Goal: Task Accomplishment & Management: Manage account settings

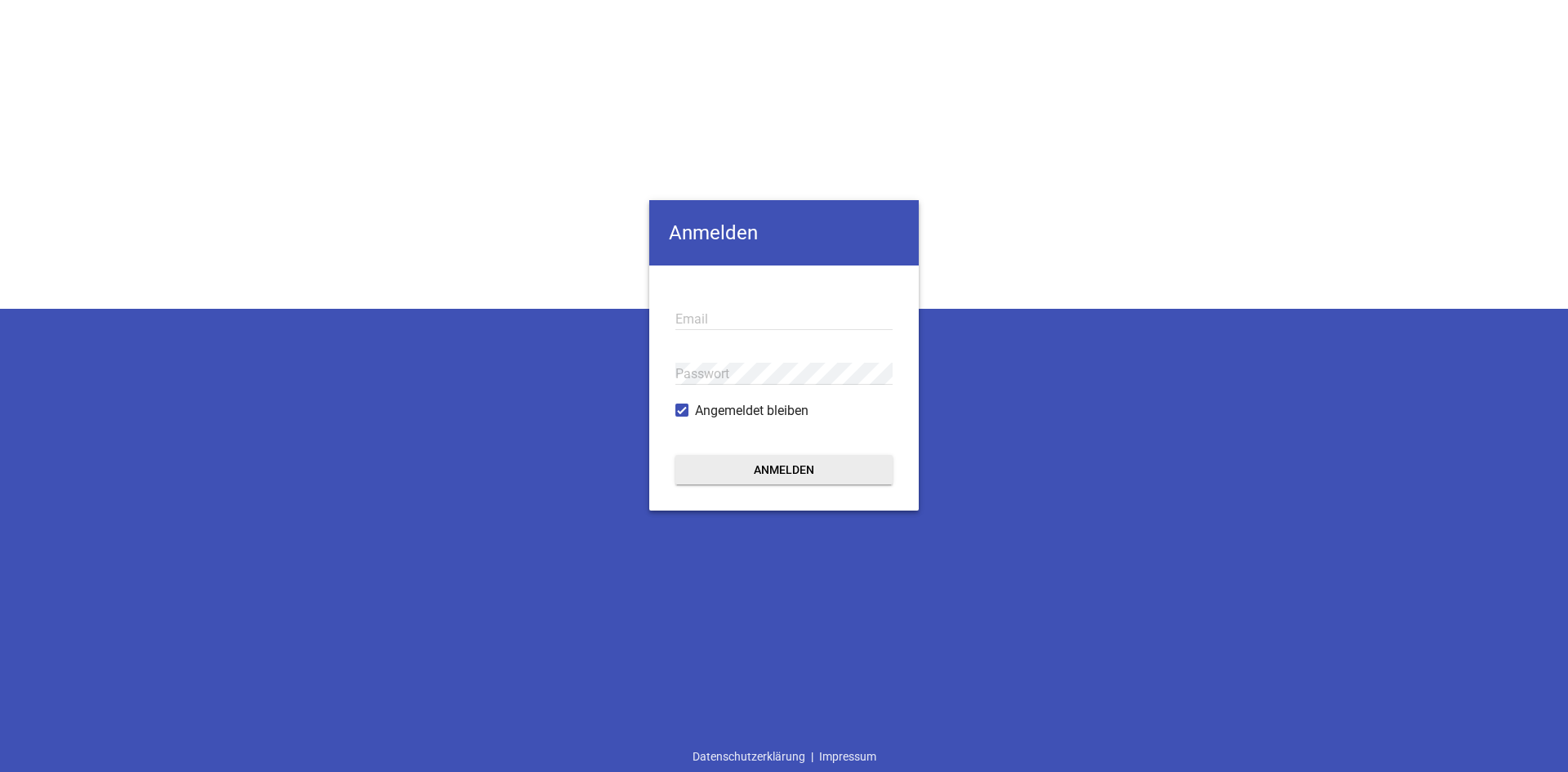
type input "[EMAIL_ADDRESS][DOMAIN_NAME]"
click at [798, 459] on button "Anmelden" at bounding box center [784, 470] width 217 height 30
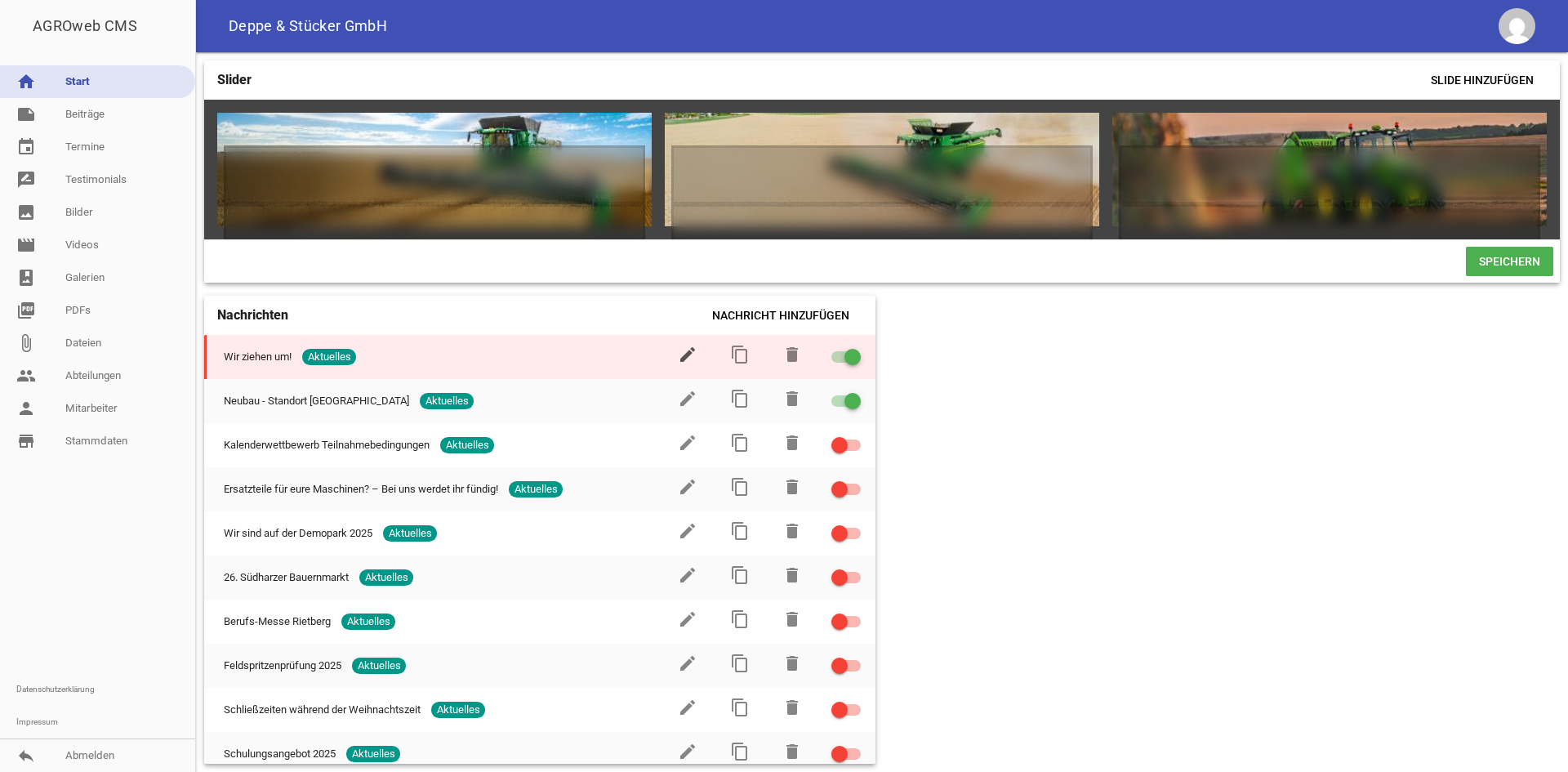
click at [680, 364] on icon "edit" at bounding box center [688, 354] width 19 height 19
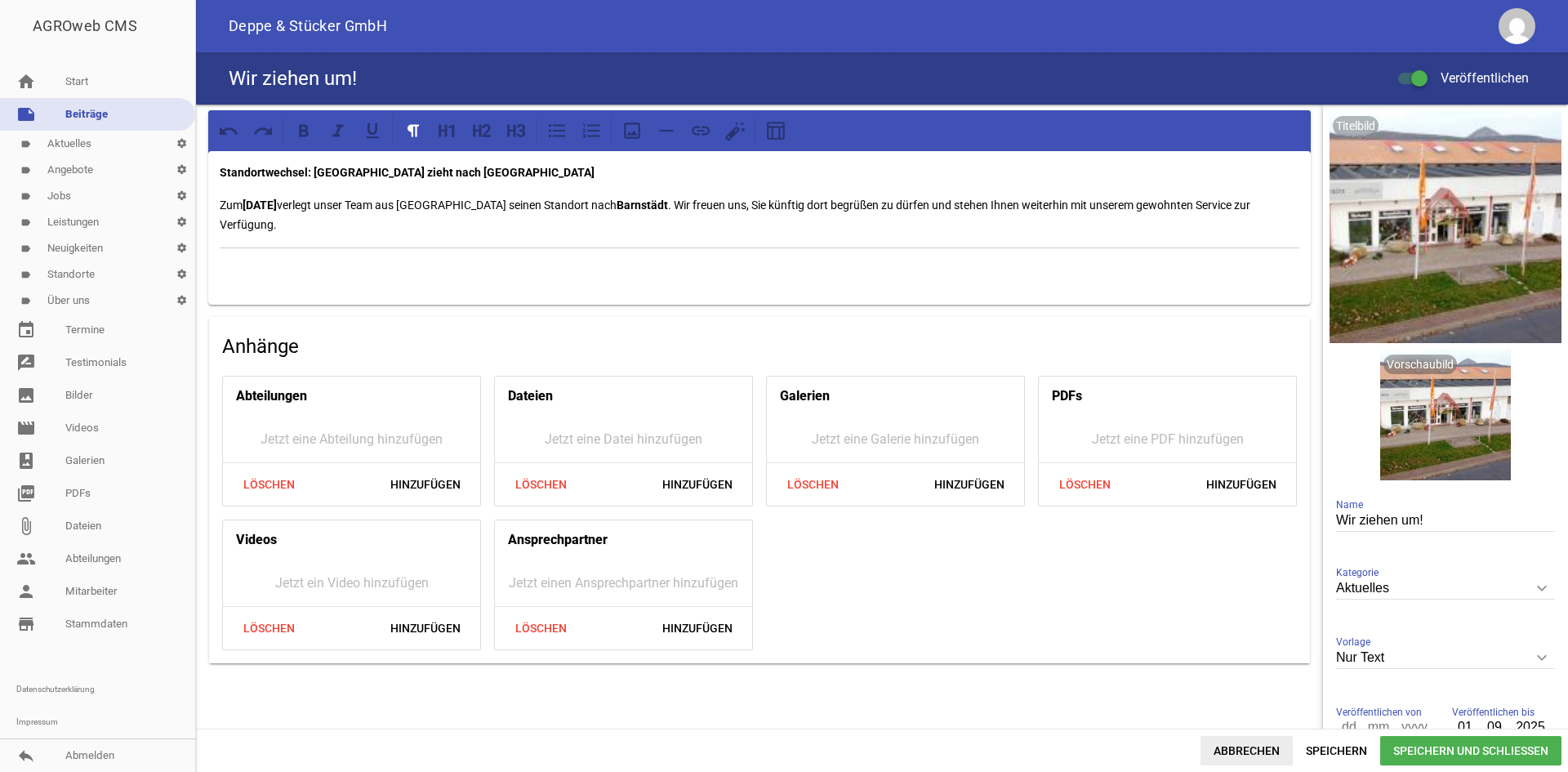
click at [1235, 744] on span "Abbrechen" at bounding box center [1247, 751] width 92 height 30
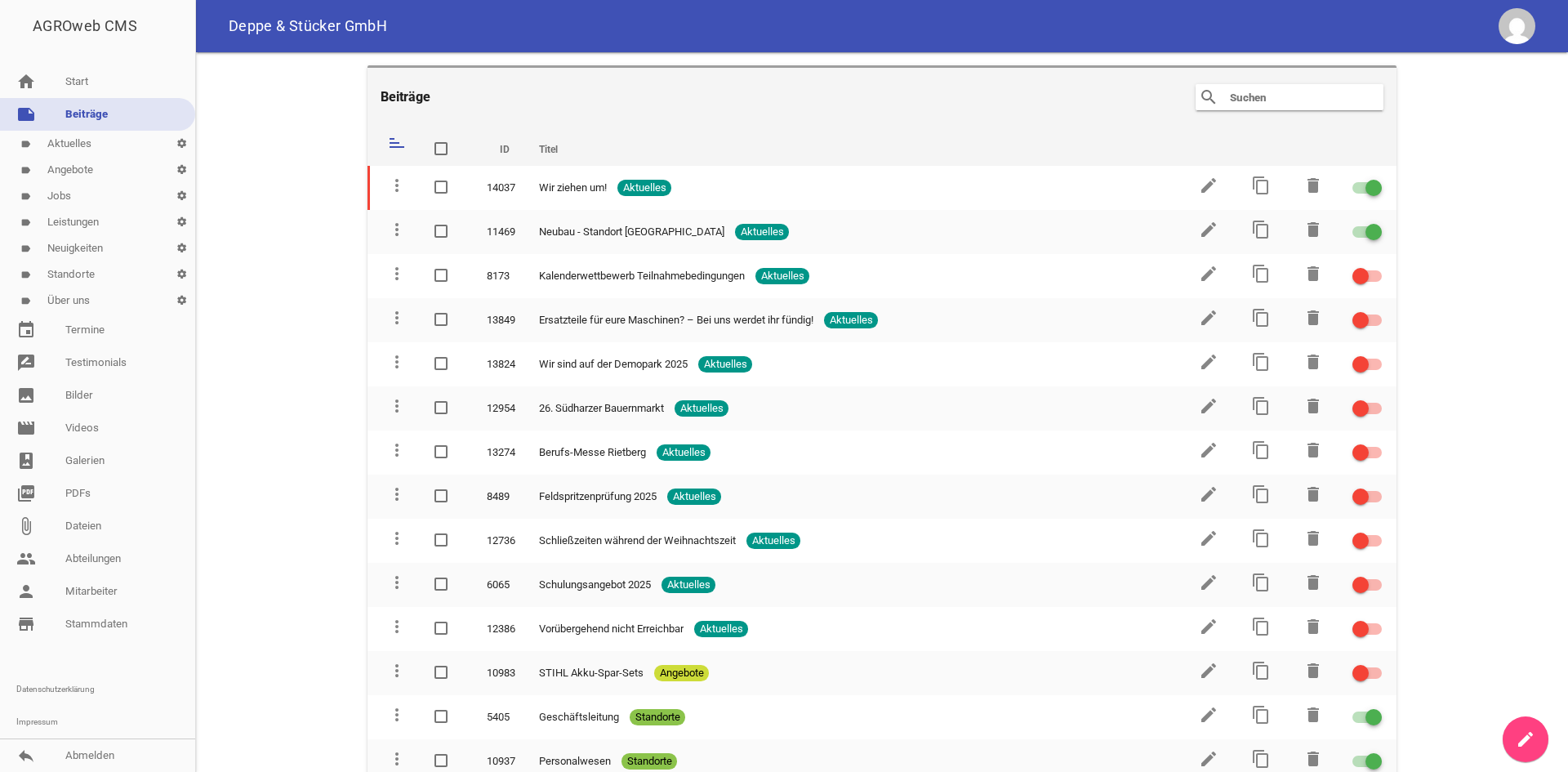
click at [85, 200] on link "label Jobs settings" at bounding box center [97, 196] width 195 height 26
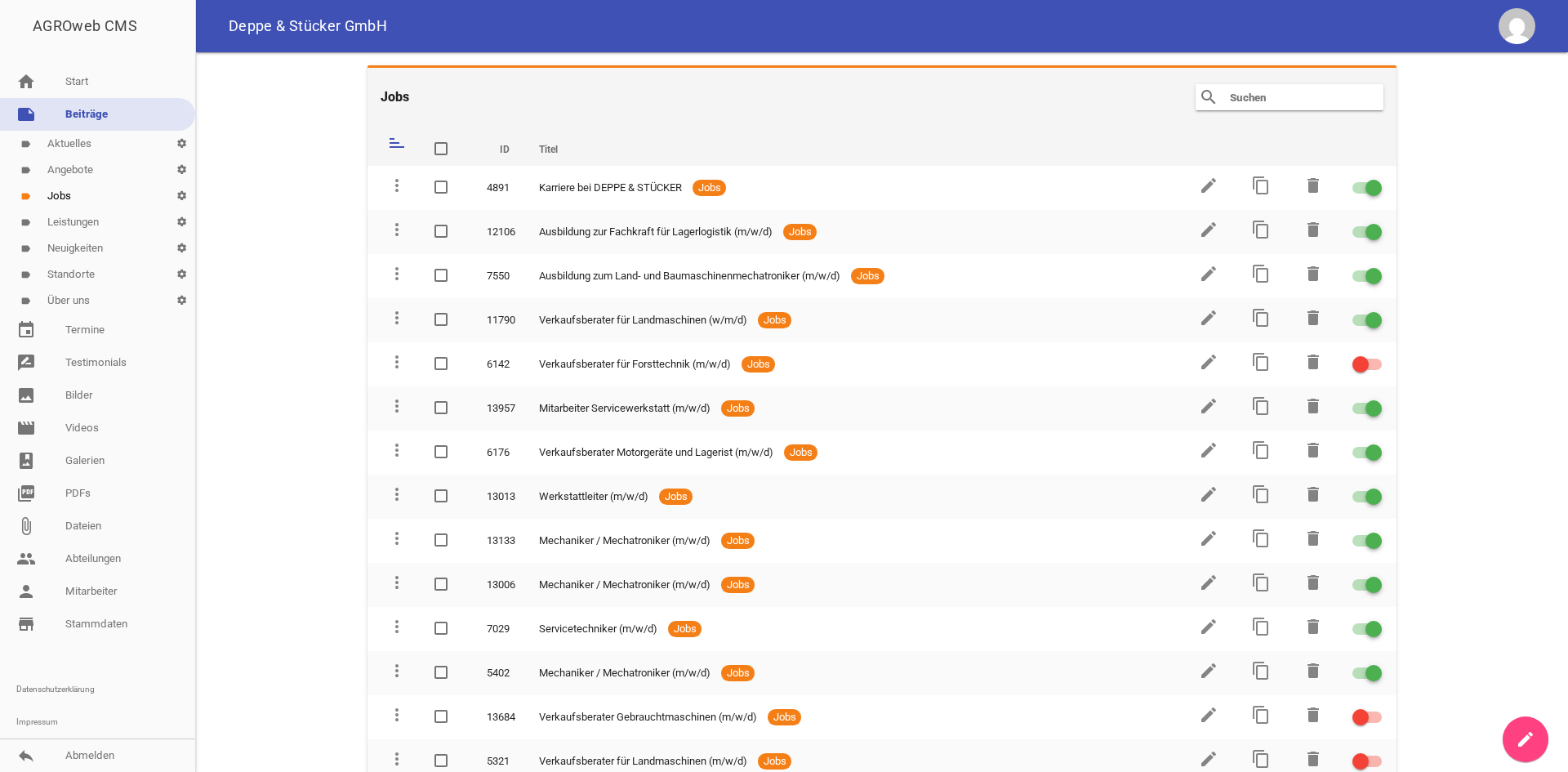
click at [82, 174] on link "label Angebote settings" at bounding box center [97, 169] width 195 height 26
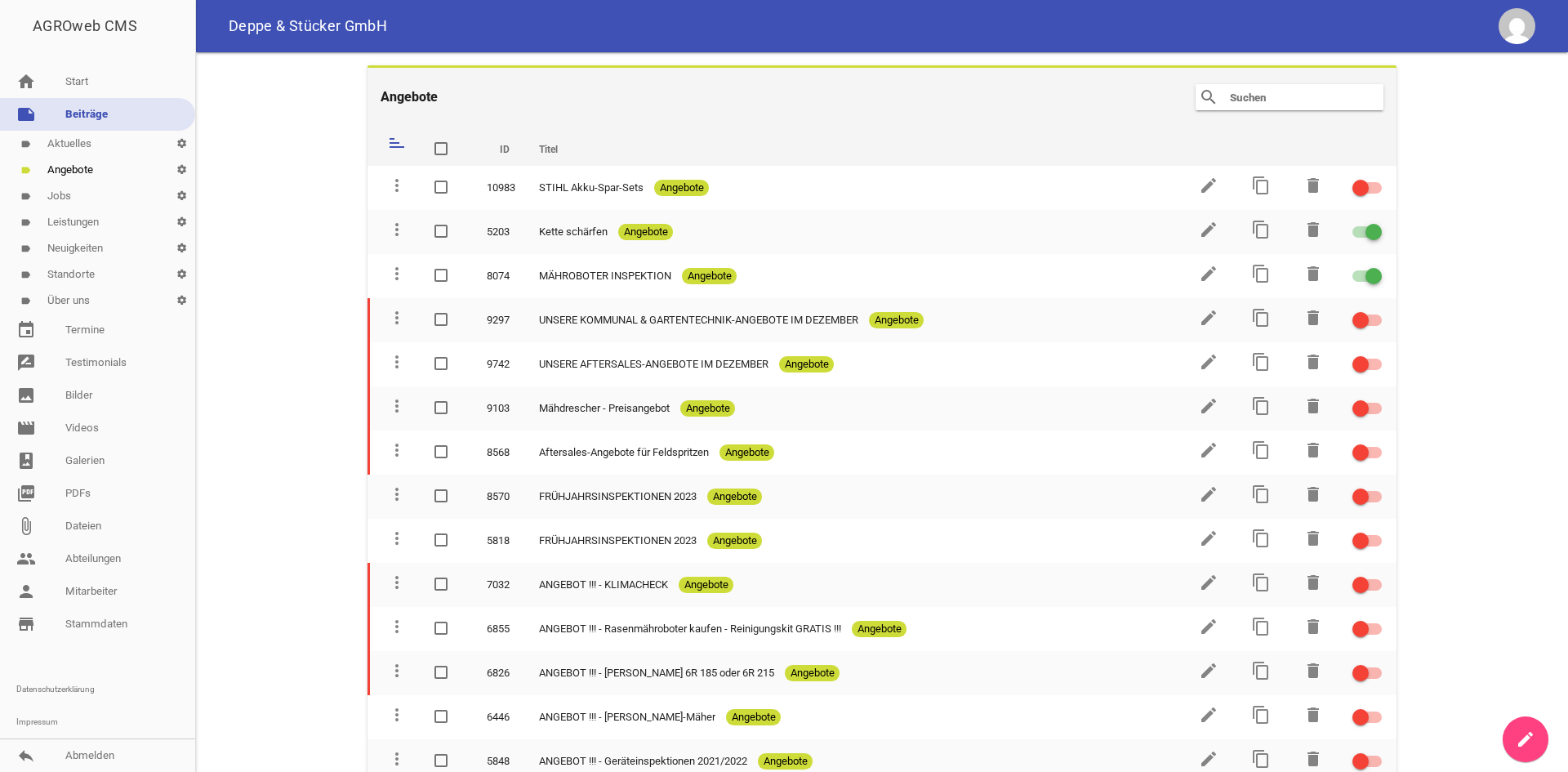
click at [97, 146] on link "label Aktuelles settings" at bounding box center [97, 143] width 195 height 26
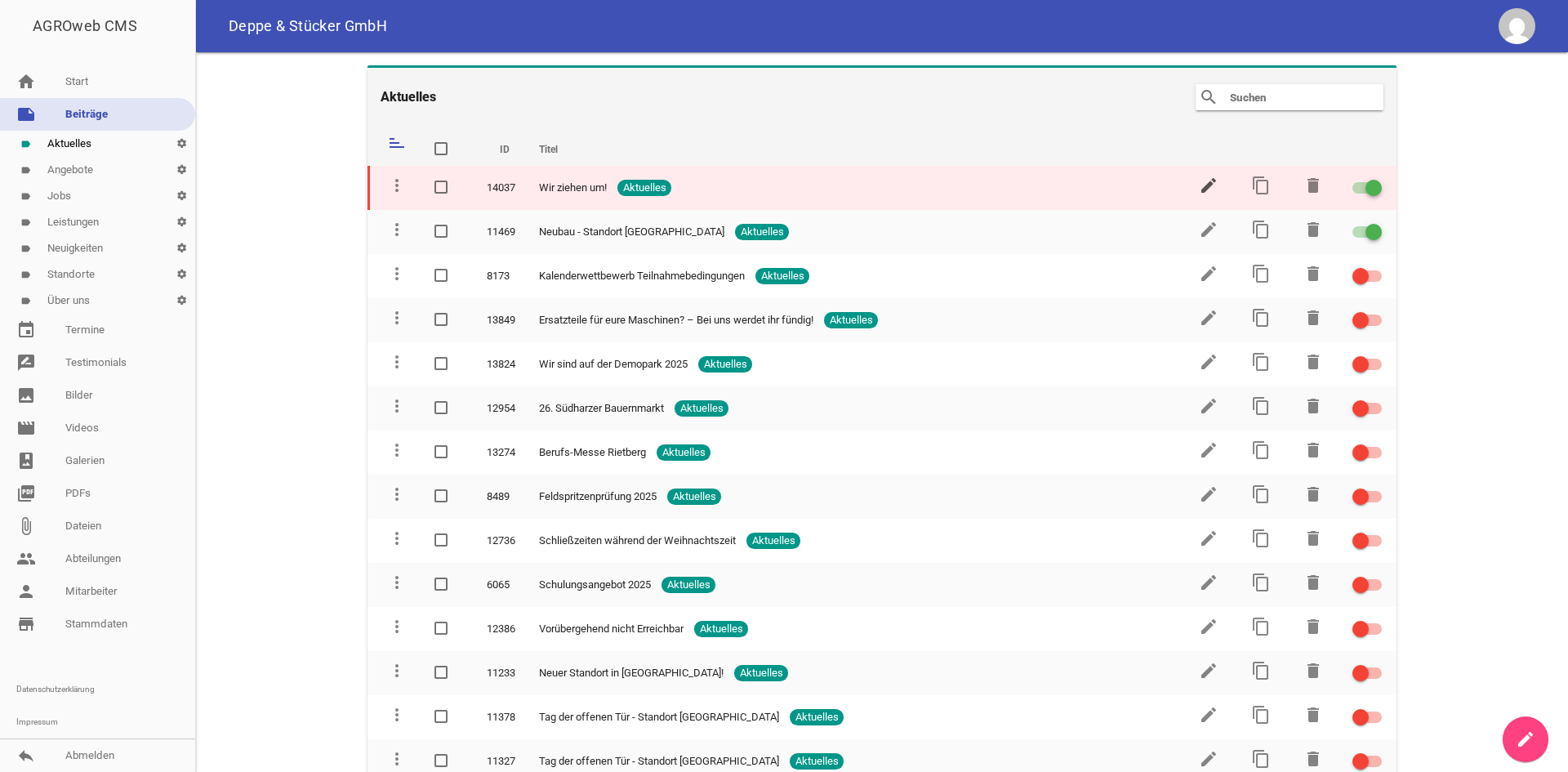
click at [1200, 181] on icon "edit" at bounding box center [1209, 185] width 19 height 19
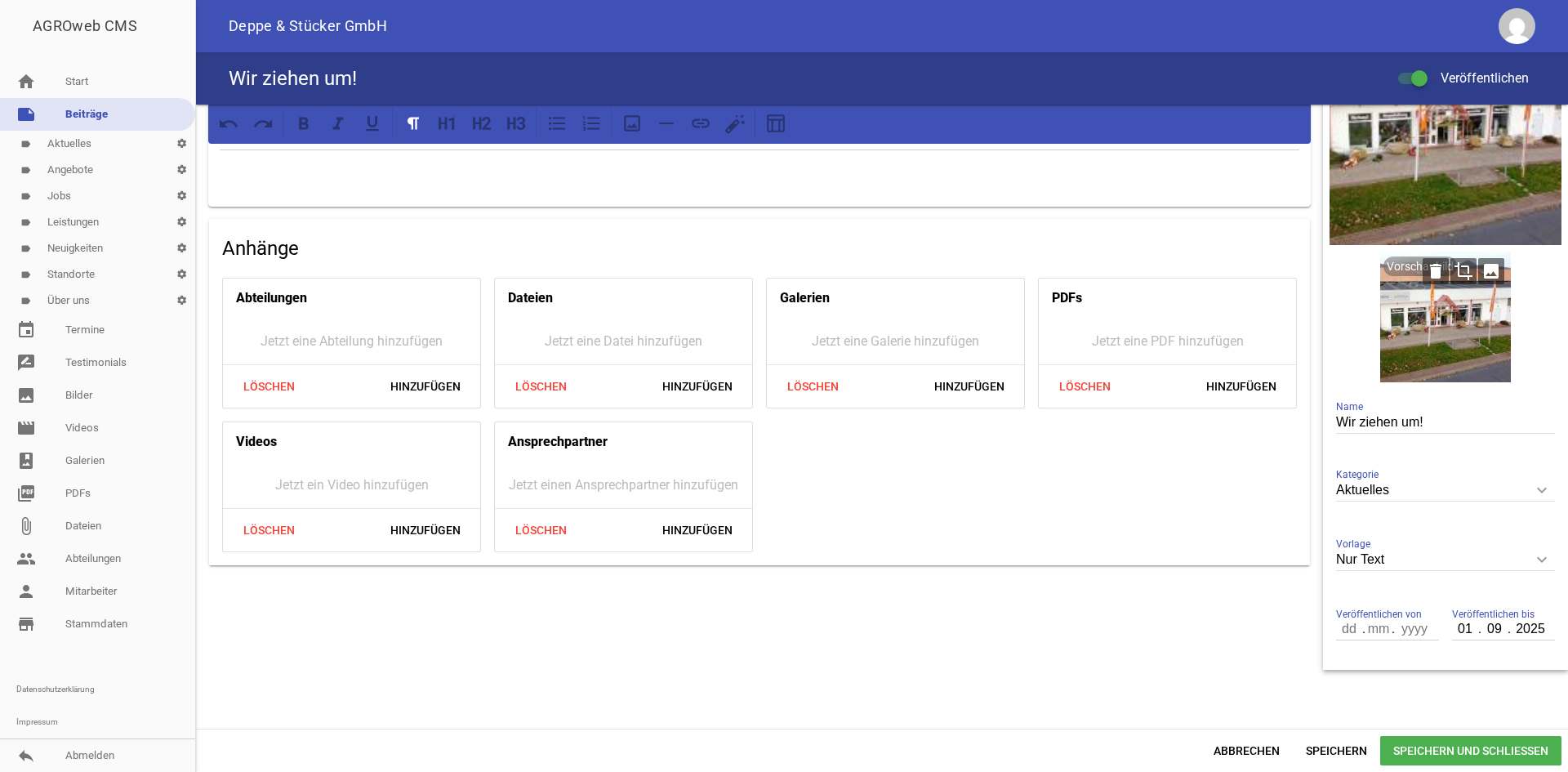
scroll to position [110, 0]
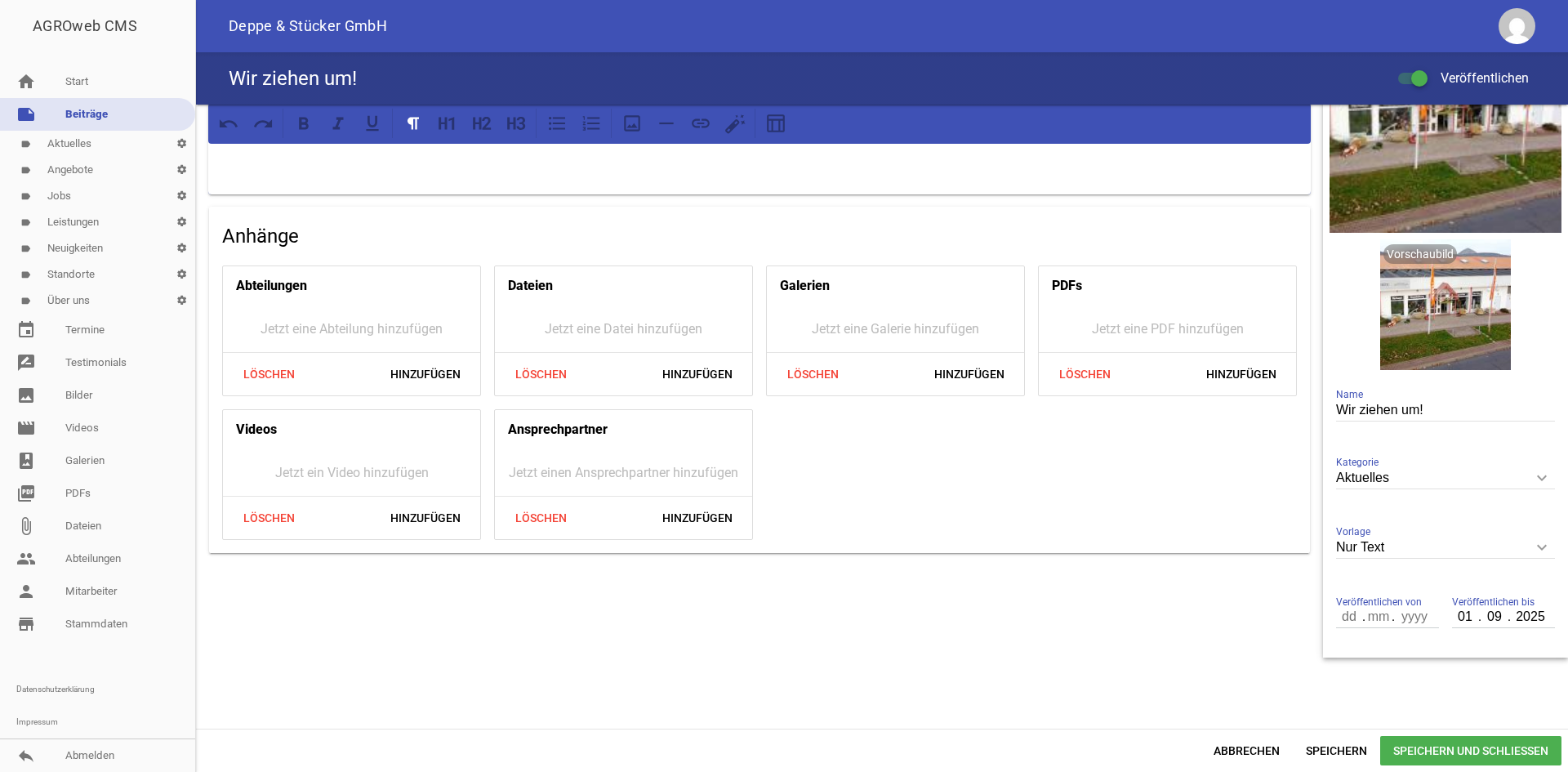
click at [1463, 615] on input "01" at bounding box center [1466, 617] width 28 height 21
click at [1491, 618] on input "09" at bounding box center [1495, 617] width 30 height 21
click at [1520, 618] on input "2025" at bounding box center [1530, 617] width 41 height 21
click at [1420, 744] on span "Speichern und Schließen" at bounding box center [1471, 751] width 181 height 30
